Goal: Navigation & Orientation: Find specific page/section

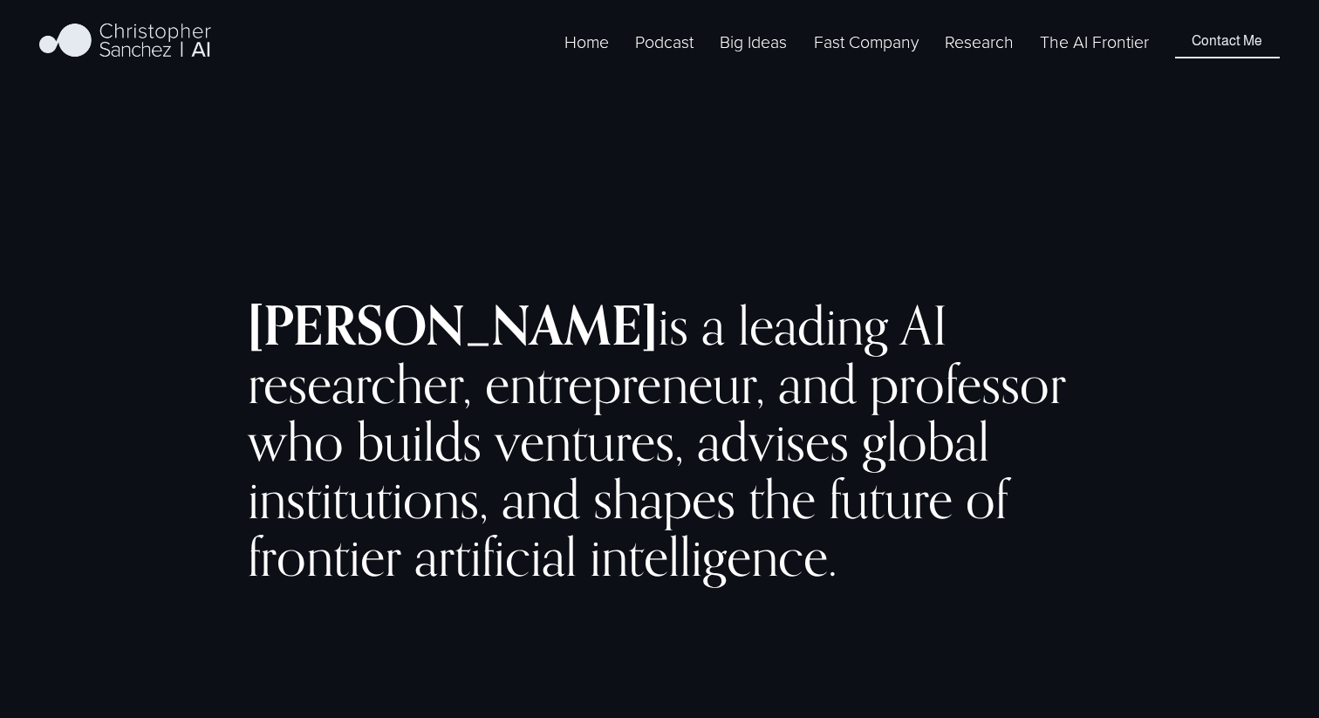
click at [0, 0] on span "Fast Company [GEOGRAPHIC_DATA] - English" at bounding box center [0, 0] width 0 height 0
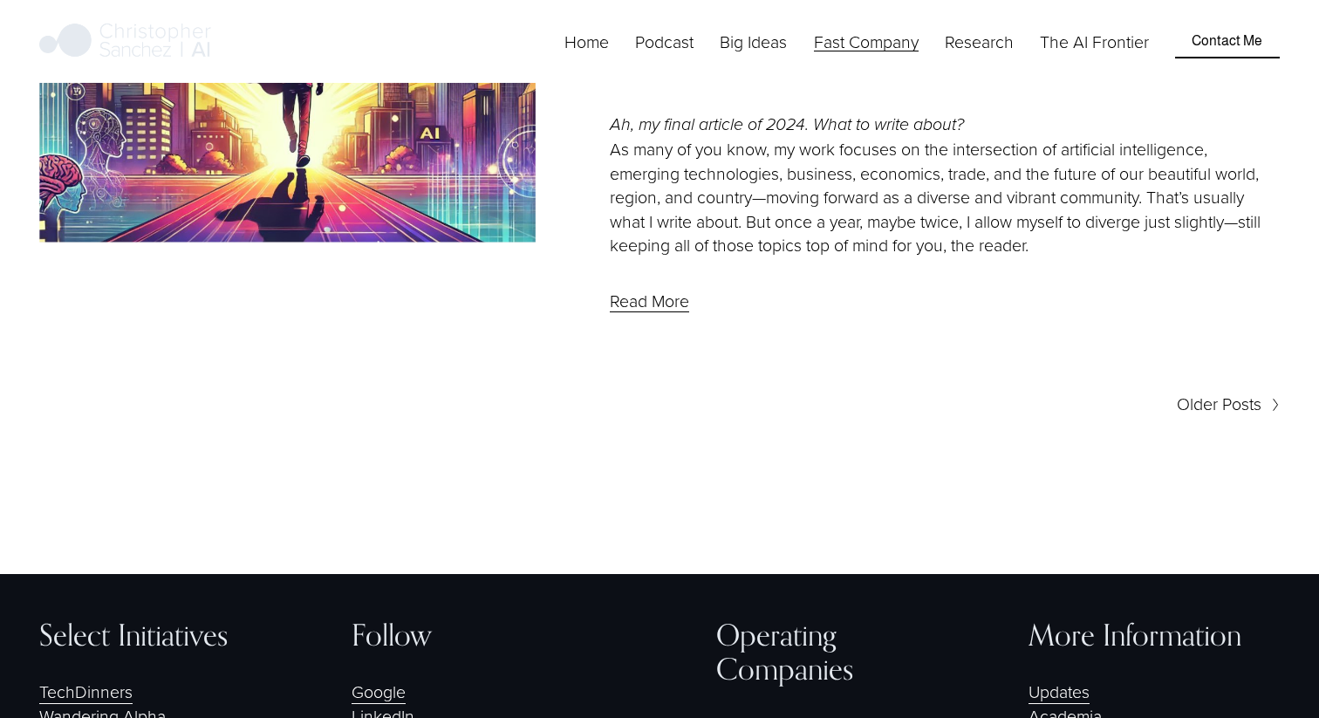
scroll to position [9222, 0]
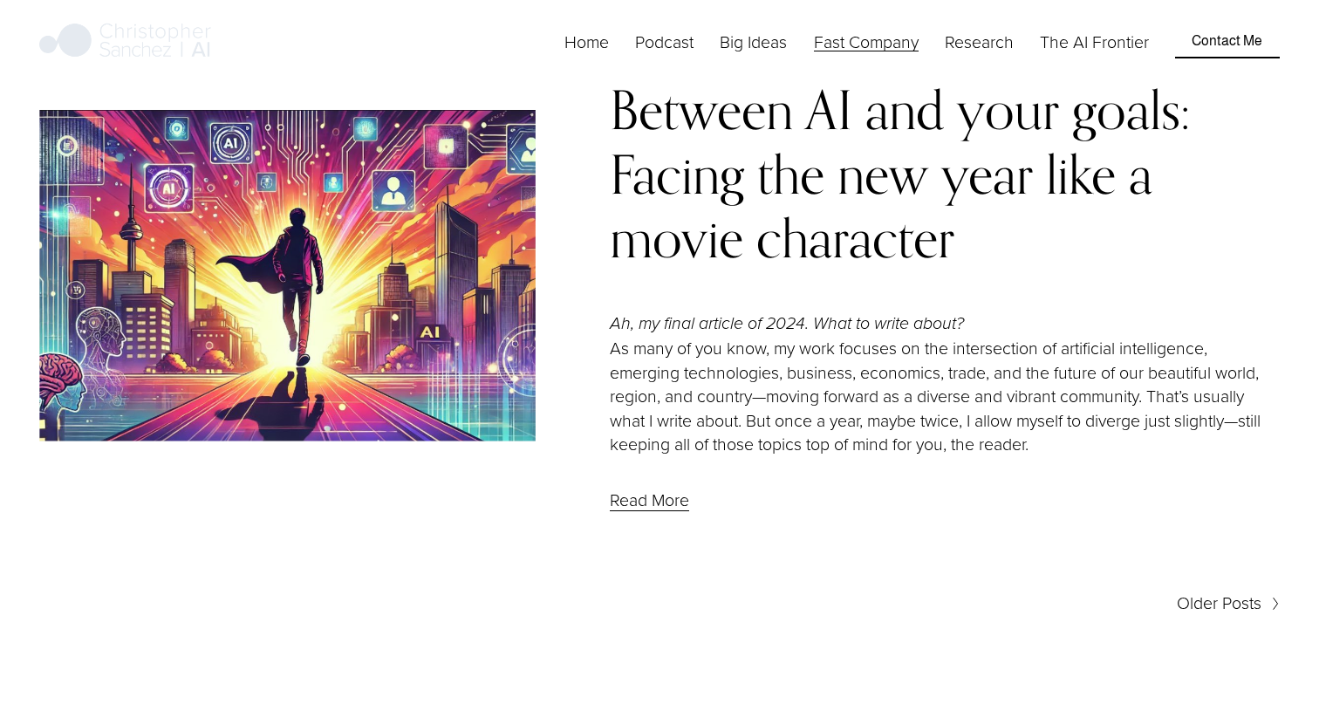
click at [1214, 591] on span "Older Posts" at bounding box center [1219, 603] width 85 height 24
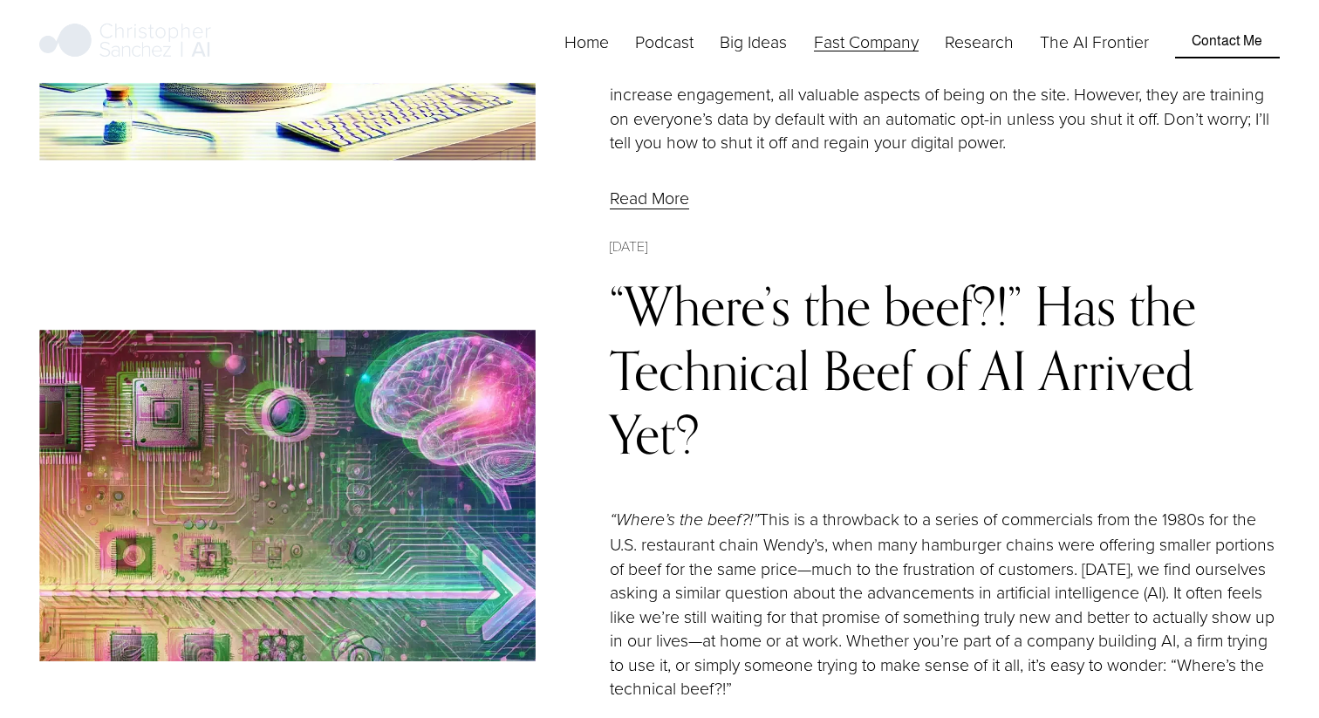
scroll to position [5860, 0]
